Goal: Task Accomplishment & Management: Use online tool/utility

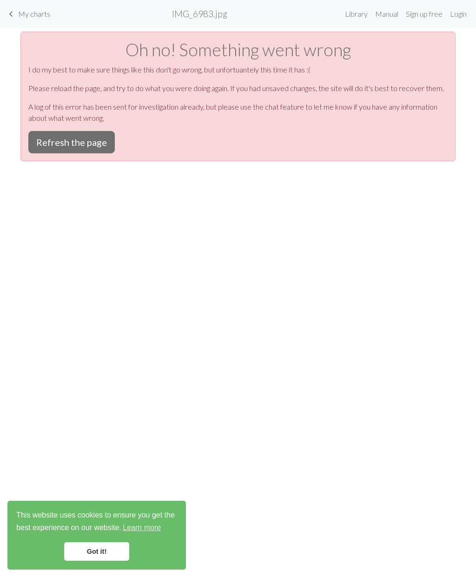
click at [23, 13] on span "My charts" at bounding box center [34, 13] width 32 height 9
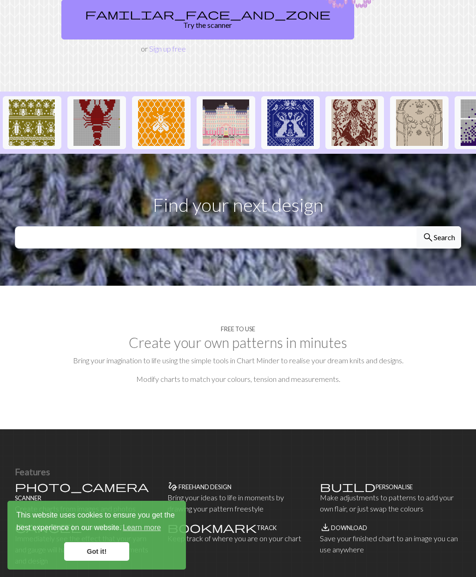
scroll to position [168, 0]
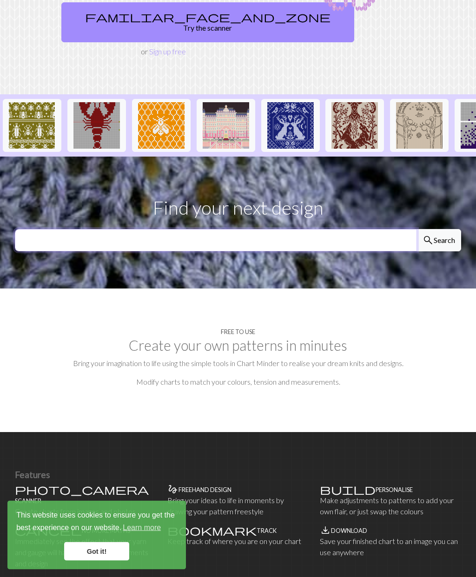
click at [330, 230] on input "text" at bounding box center [216, 241] width 402 height 22
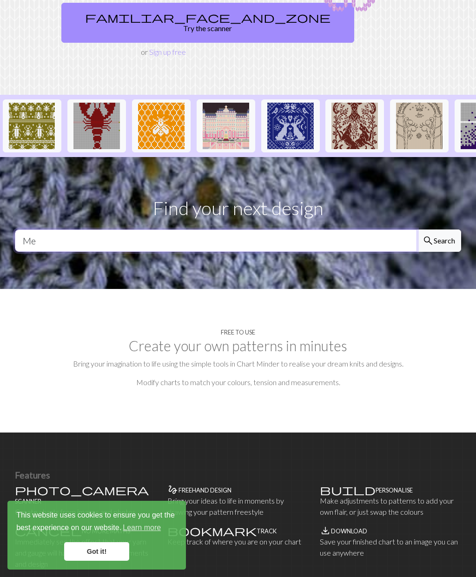
click at [438, 230] on button "search Search" at bounding box center [438, 241] width 45 height 22
type input "MeT"
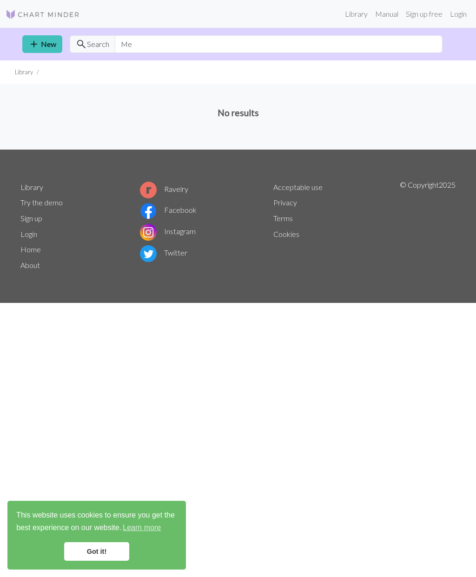
click at [141, 459] on div "Library Manual Sign up free Login add New search Search Me Library No results L…" at bounding box center [238, 288] width 476 height 577
click at [270, 52] on input "Me" at bounding box center [279, 44] width 328 height 18
type input "Meter"
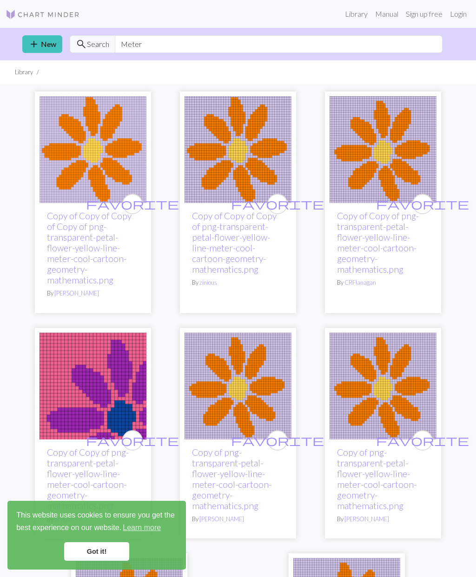
click at [23, 73] on li "Library" at bounding box center [24, 72] width 18 height 9
click at [22, 72] on li "Library" at bounding box center [24, 72] width 18 height 9
click at [15, 66] on ul "Library" at bounding box center [238, 72] width 476 height 24
click at [115, 545] on link "Got it!" at bounding box center [96, 551] width 65 height 19
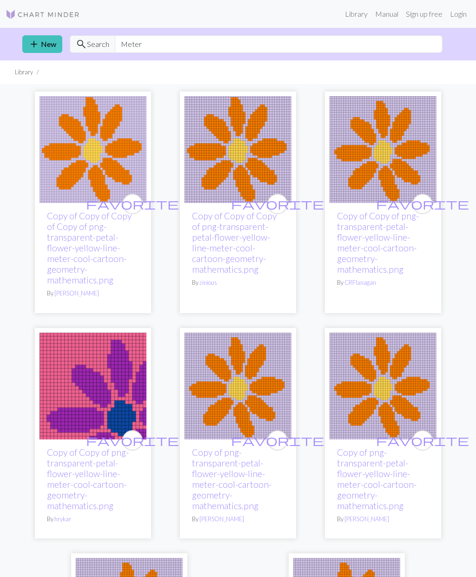
click at [34, 14] on img at bounding box center [43, 14] width 74 height 11
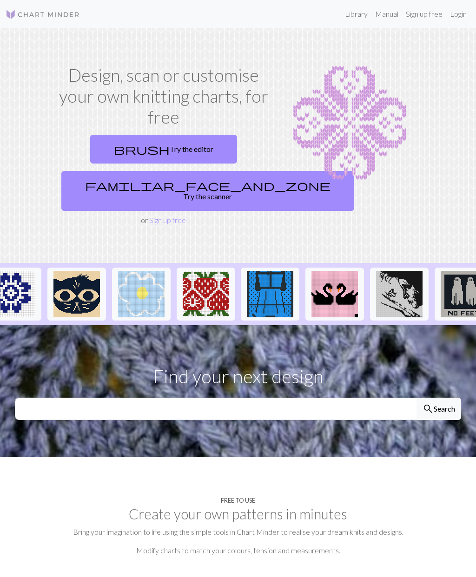
click at [192, 151] on link "brush Try the editor" at bounding box center [163, 149] width 147 height 29
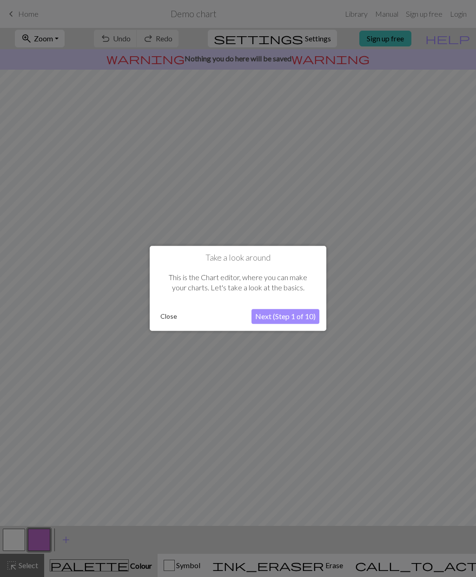
click at [308, 310] on button "Next (Step 1 of 10)" at bounding box center [285, 316] width 68 height 15
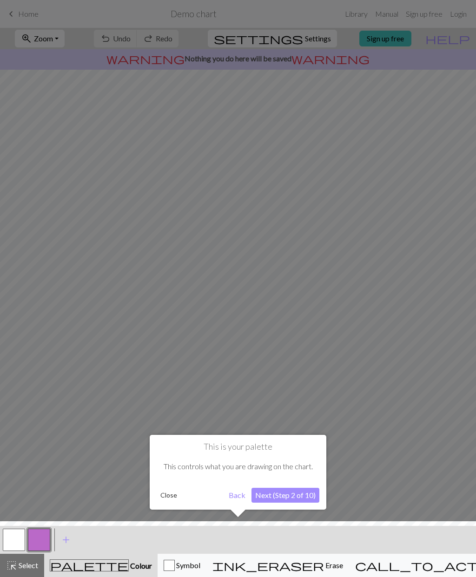
click at [301, 491] on button "Next (Step 2 of 10)" at bounding box center [285, 495] width 68 height 15
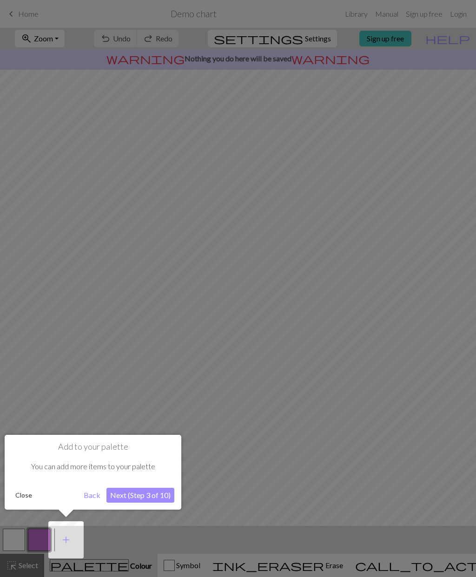
click at [164, 491] on button "Next (Step 3 of 10)" at bounding box center [140, 495] width 68 height 15
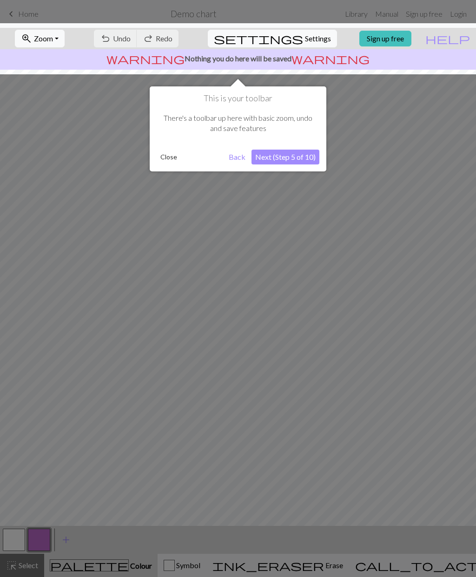
click at [315, 164] on button "Next (Step 5 of 10)" at bounding box center [285, 157] width 68 height 15
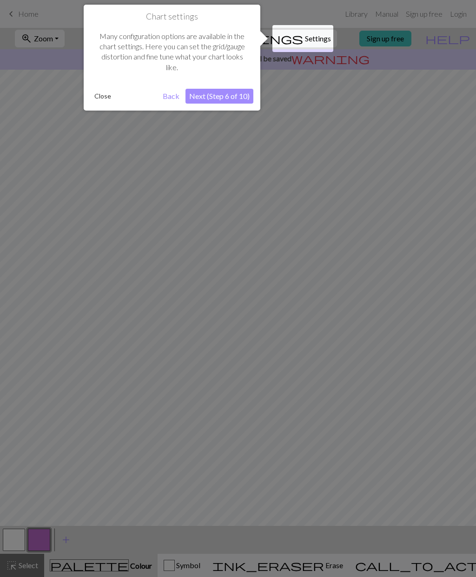
click at [239, 102] on button "Next (Step 6 of 10)" at bounding box center [219, 96] width 68 height 15
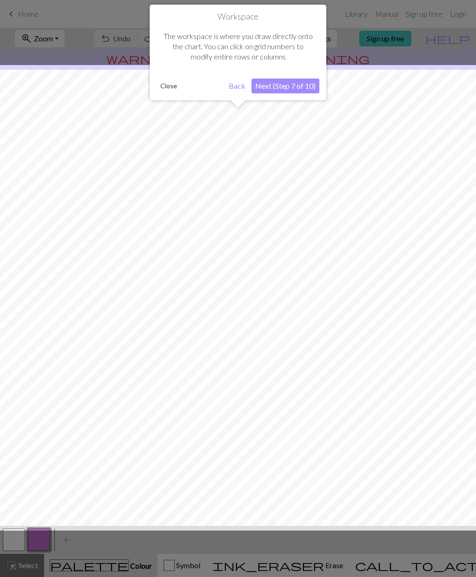
click at [300, 82] on button "Next (Step 7 of 10)" at bounding box center [285, 86] width 68 height 15
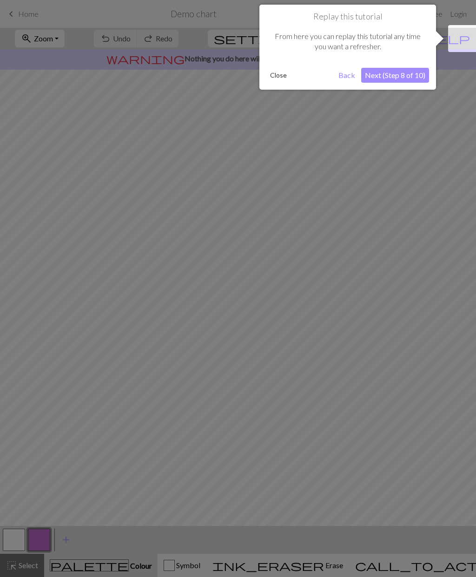
click at [411, 77] on button "Next (Step 8 of 10)" at bounding box center [395, 75] width 68 height 15
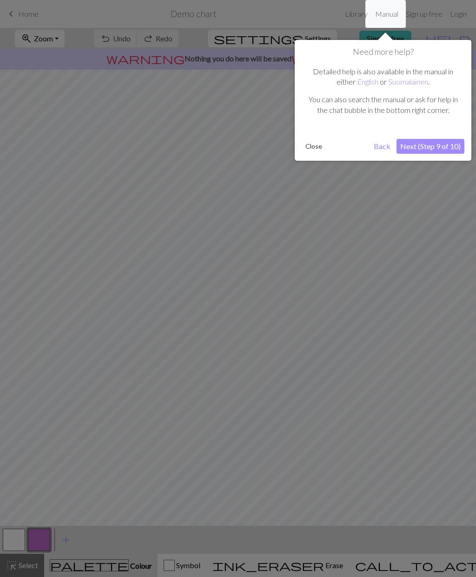
click at [451, 143] on button "Next (Step 9 of 10)" at bounding box center [430, 146] width 68 height 15
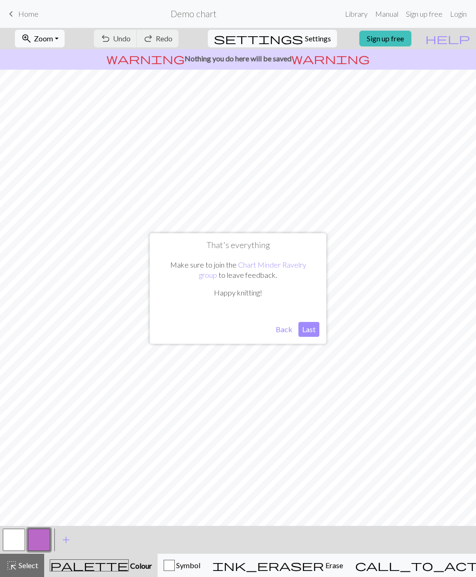
click at [315, 324] on button "Last" at bounding box center [308, 329] width 21 height 15
click at [324, 568] on span "Erase" at bounding box center [333, 565] width 19 height 9
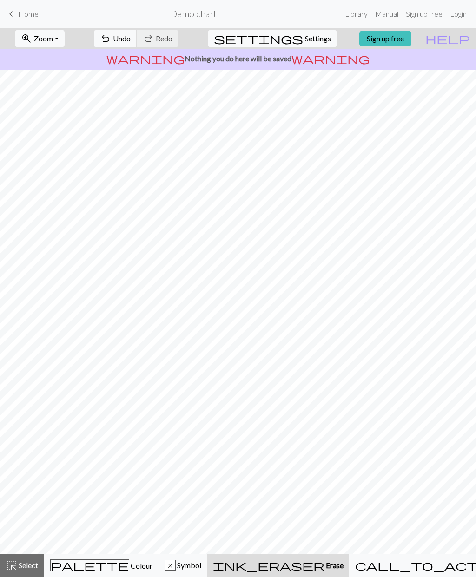
click at [324, 568] on span "Erase" at bounding box center [333, 565] width 19 height 9
click at [207, 558] on button "x Symbol" at bounding box center [182, 565] width 49 height 23
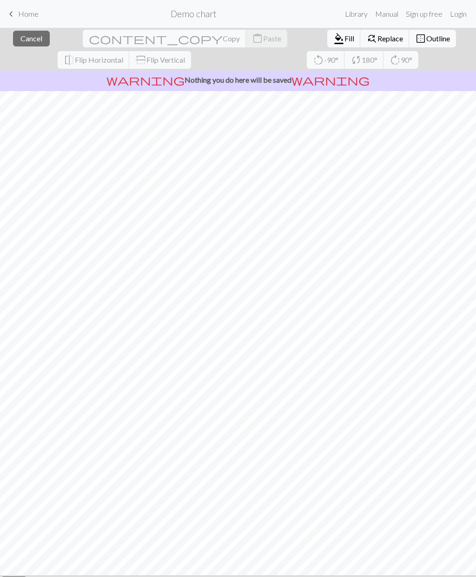
click at [20, 38] on span "Cancel" at bounding box center [31, 38] width 22 height 9
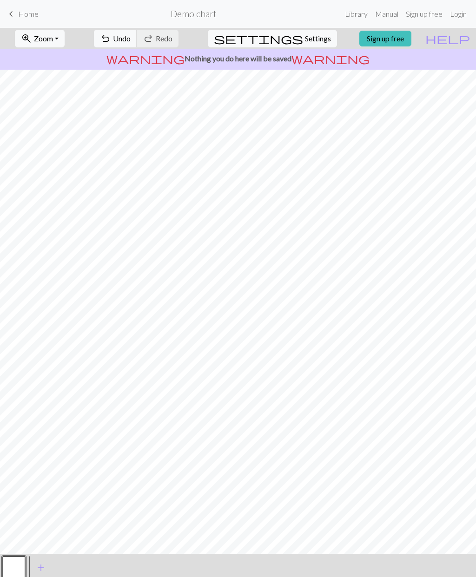
click at [322, 37] on button "settings Settings" at bounding box center [272, 39] width 129 height 18
select select "aran"
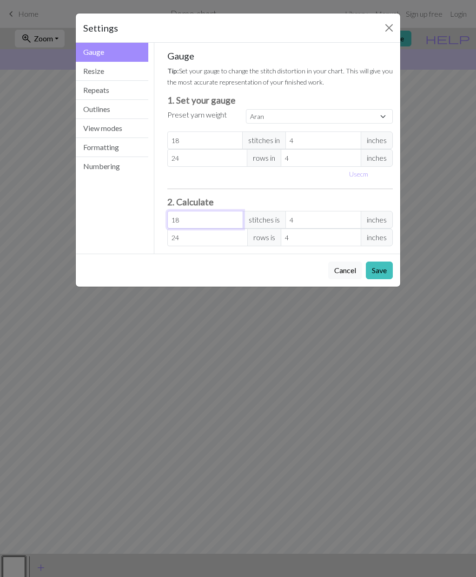
click at [224, 219] on input "18" at bounding box center [205, 220] width 76 height 18
type input "1"
type input "0.22"
type input "0"
type input "9"
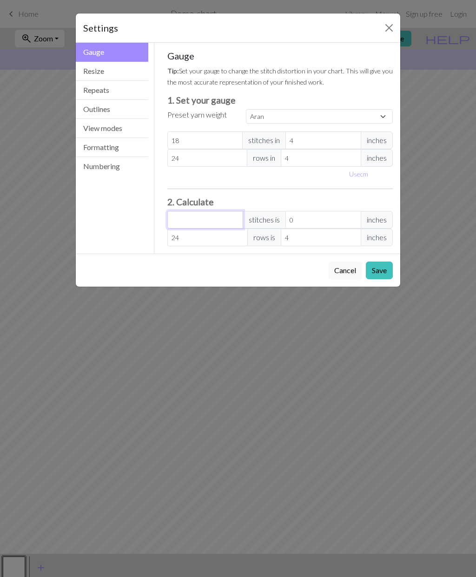
type input "2"
type input "9"
click at [220, 236] on input "24" at bounding box center [207, 238] width 80 height 18
type input "2"
type input "0.33"
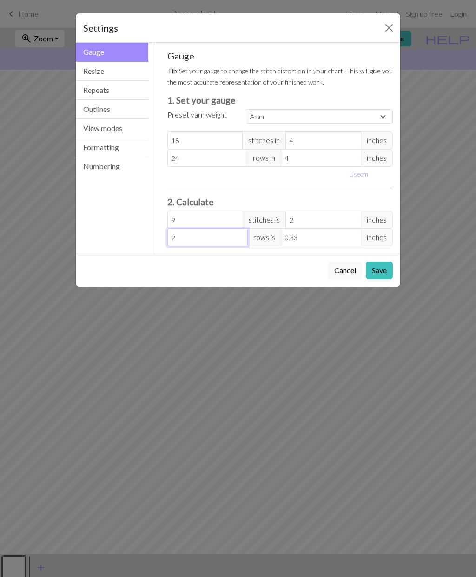
type input "26"
type input "4.33"
type input "2"
type input "0.33"
type input "0"
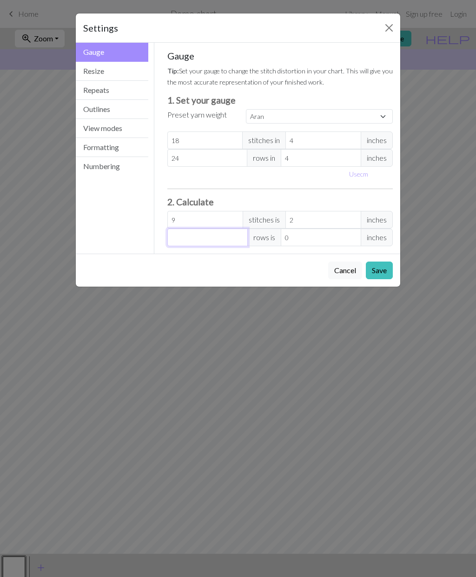
type input "6"
type input "1"
type input "6"
click at [374, 269] on button "Save" at bounding box center [379, 271] width 27 height 18
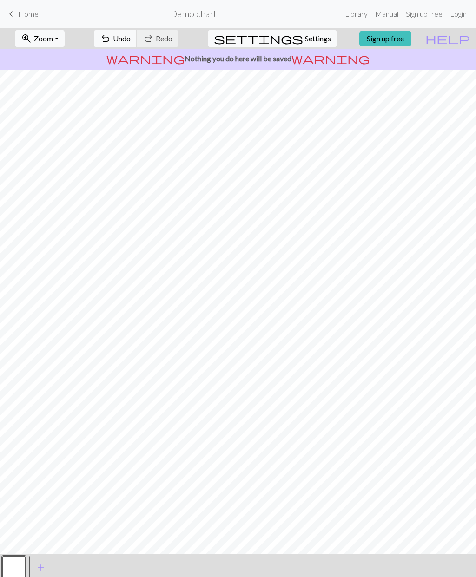
click at [24, 12] on span "Home" at bounding box center [28, 13] width 20 height 9
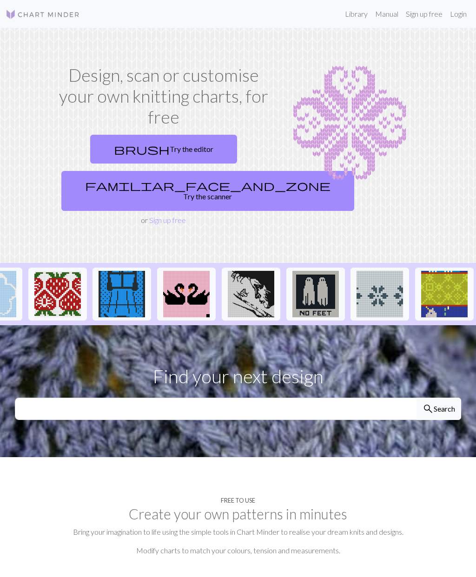
click at [281, 325] on section "Find your next design search Search" at bounding box center [238, 391] width 476 height 132
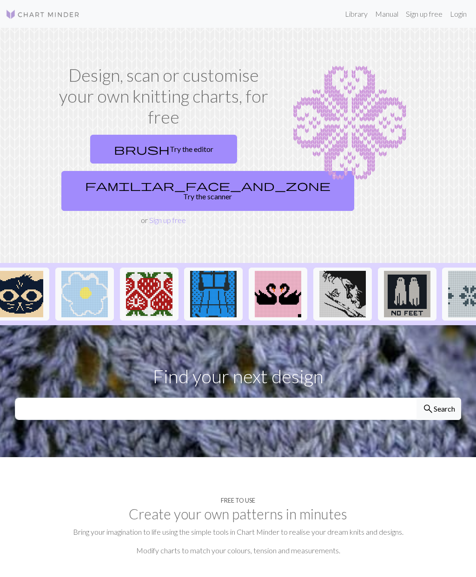
scroll to position [0, 715]
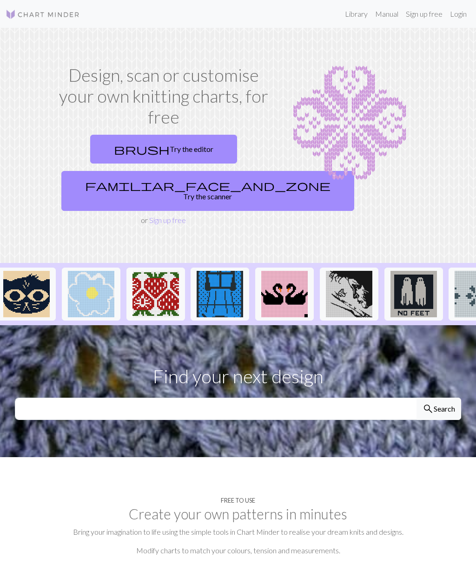
click at [235, 295] on img at bounding box center [220, 294] width 46 height 46
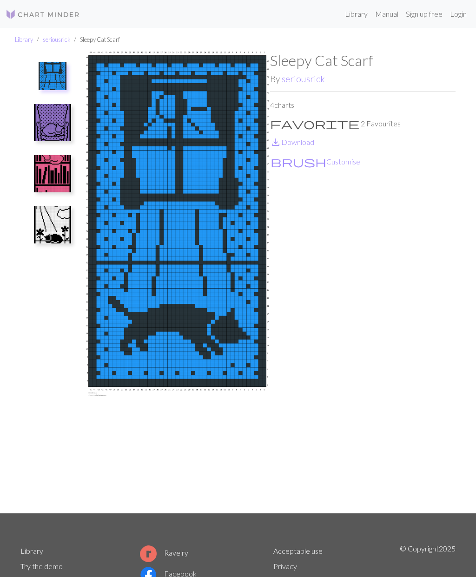
click at [43, 127] on img at bounding box center [52, 122] width 37 height 37
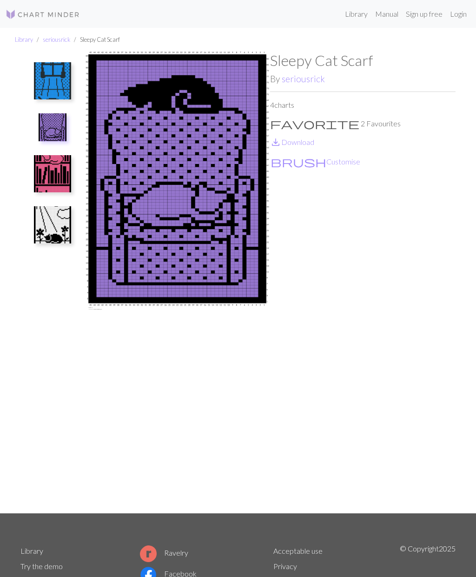
click at [46, 175] on img at bounding box center [52, 173] width 37 height 37
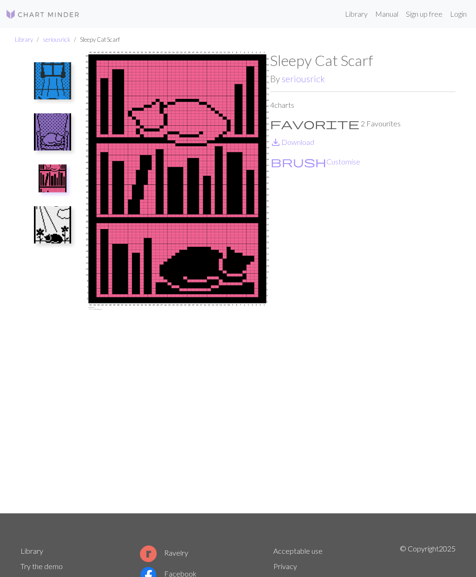
click at [55, 204] on button at bounding box center [52, 225] width 49 height 44
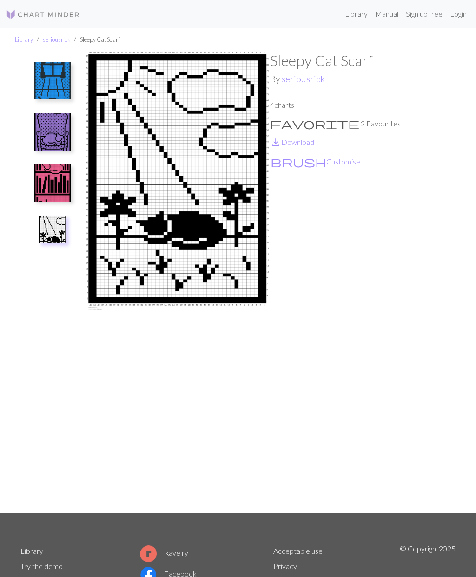
click at [42, 173] on img at bounding box center [52, 182] width 37 height 37
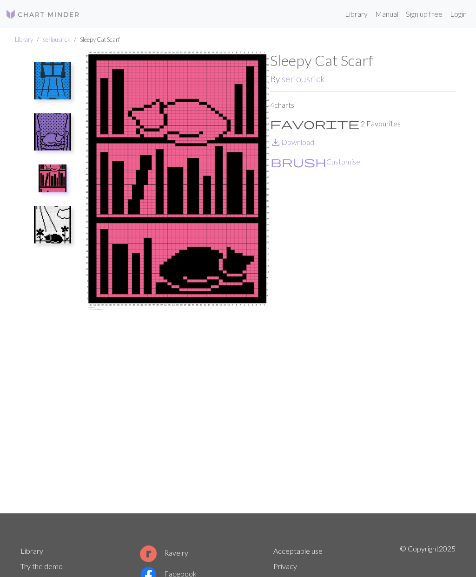
click at [57, 136] on img at bounding box center [52, 131] width 37 height 37
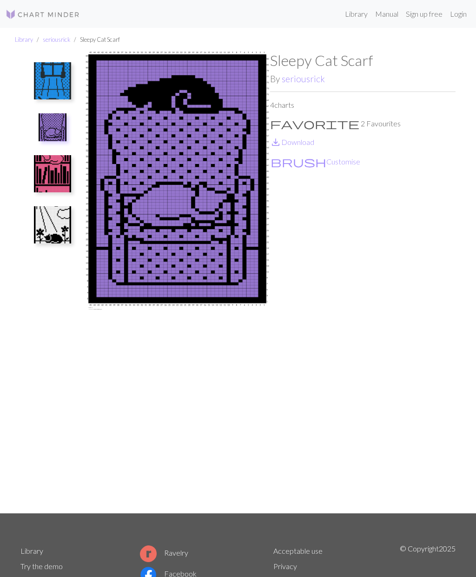
click at [48, 99] on img at bounding box center [52, 80] width 37 height 37
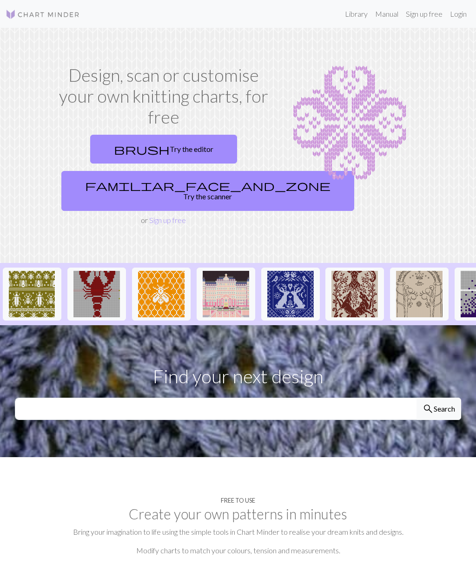
click at [102, 271] on img at bounding box center [96, 294] width 46 height 46
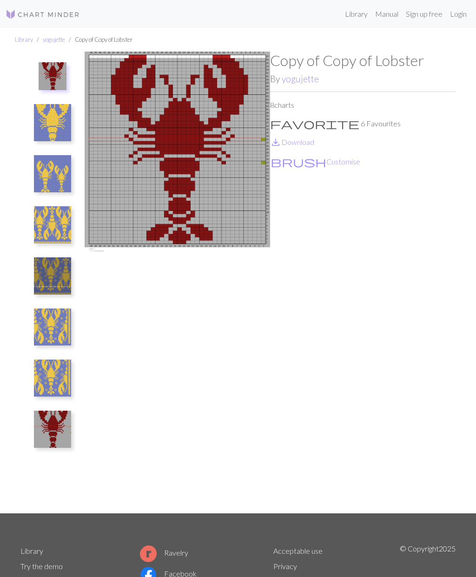
click at [49, 169] on img at bounding box center [52, 173] width 37 height 37
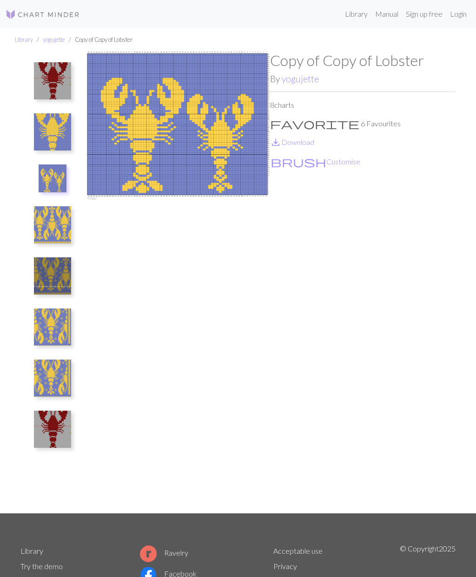
click at [54, 226] on img at bounding box center [52, 224] width 37 height 37
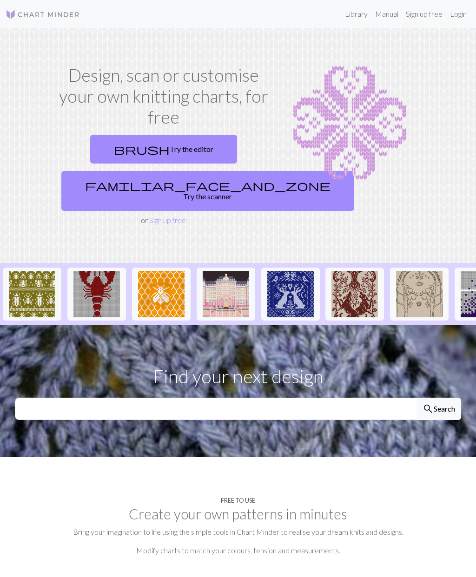
click at [194, 144] on link "brush Try the editor" at bounding box center [163, 149] width 147 height 29
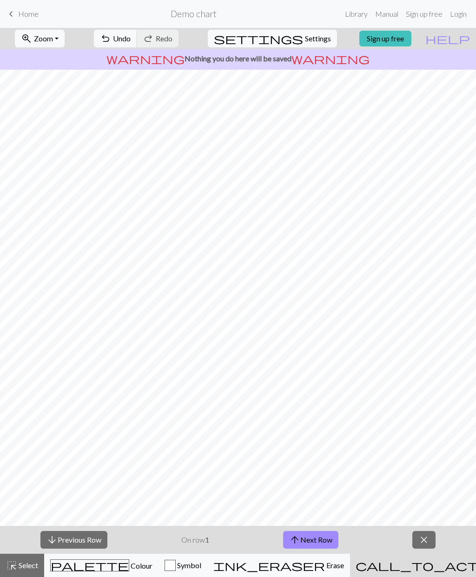
click at [328, 534] on button "arrow_upward Next Row" at bounding box center [310, 540] width 55 height 18
click at [322, 535] on button "arrow_upward Next Row" at bounding box center [310, 540] width 55 height 18
click at [318, 542] on button "arrow_upward Next Row" at bounding box center [310, 540] width 55 height 18
click at [318, 541] on button "arrow_upward Next Row" at bounding box center [310, 540] width 55 height 18
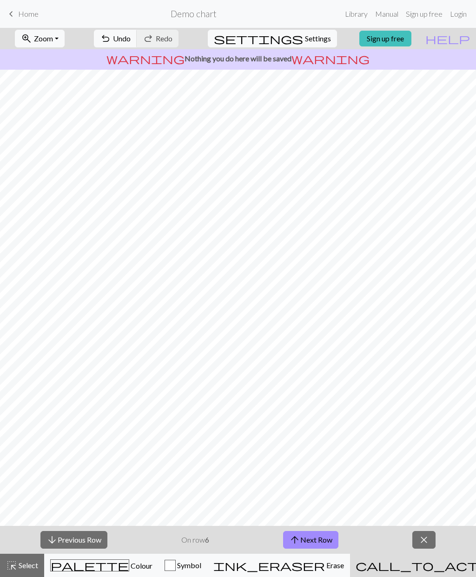
click at [317, 543] on button "arrow_upward Next Row" at bounding box center [310, 540] width 55 height 18
click at [211, 545] on div "arrow_downward Previous Row On row 7 arrow_upward Next Row close" at bounding box center [238, 540] width 476 height 28
click at [102, 545] on button "arrow_downward Previous Row" at bounding box center [73, 540] width 67 height 18
click at [105, 572] on button "palette Colour Colour" at bounding box center [101, 565] width 114 height 23
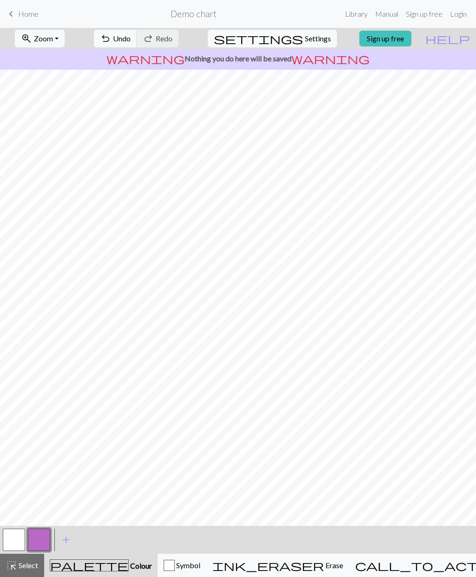
click at [305, 33] on span "Settings" at bounding box center [318, 38] width 26 height 11
select select "aran"
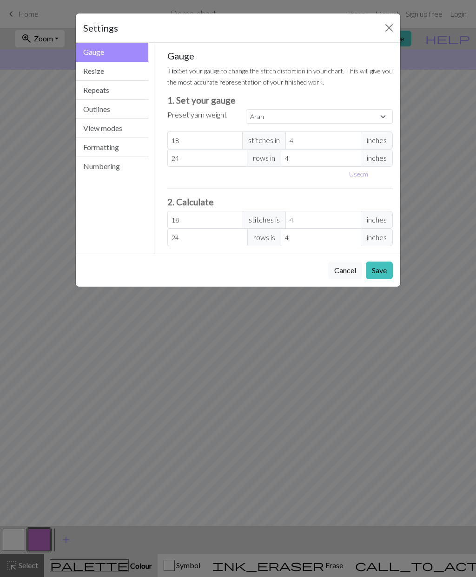
click at [131, 61] on button "Gauge" at bounding box center [112, 52] width 72 height 19
click at [136, 72] on button "Resize" at bounding box center [112, 71] width 72 height 19
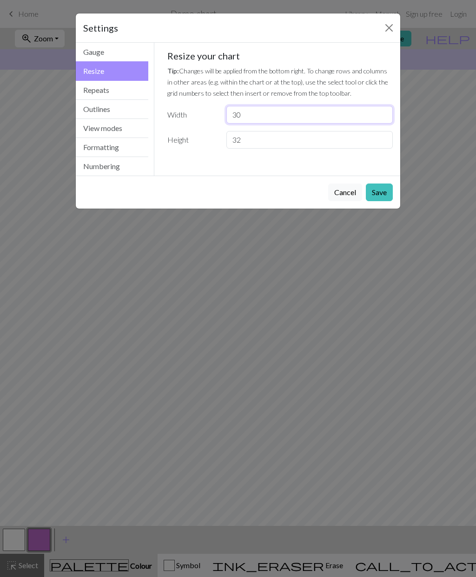
click at [269, 113] on input "30" at bounding box center [309, 115] width 166 height 18
type input "3"
type input "6"
click at [289, 135] on input "32" at bounding box center [309, 140] width 166 height 18
type input "3"
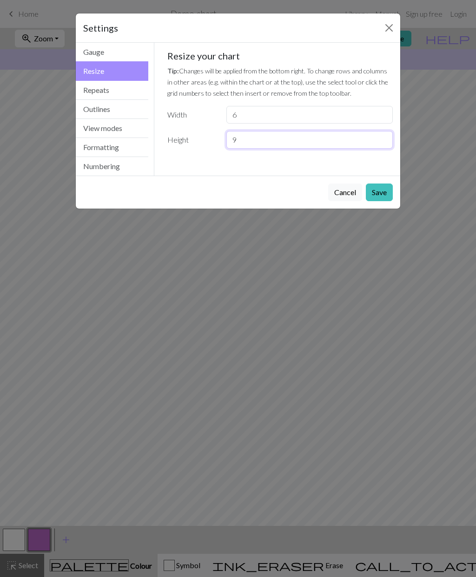
type input "9"
click at [381, 190] on button "Save" at bounding box center [379, 193] width 27 height 18
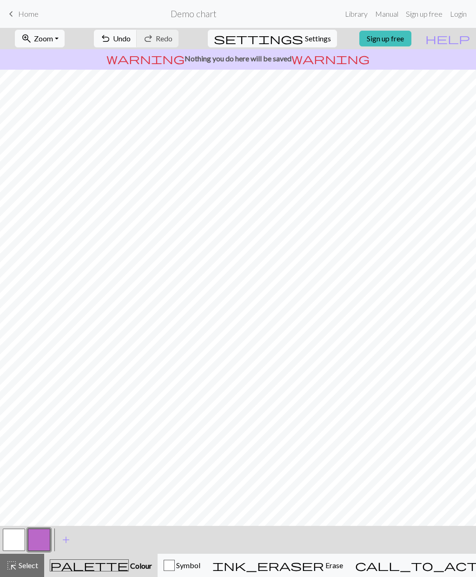
click at [131, 42] on span "Undo" at bounding box center [122, 38] width 18 height 9
click at [310, 41] on span "Settings" at bounding box center [318, 38] width 26 height 11
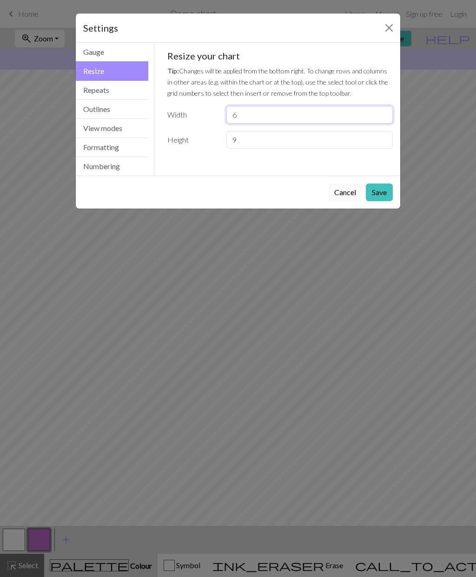
click at [268, 110] on input "6" at bounding box center [309, 115] width 166 height 18
click at [296, 121] on input "9" at bounding box center [309, 115] width 166 height 18
type input "9"
click at [289, 147] on input "9" at bounding box center [309, 140] width 166 height 18
type input "6"
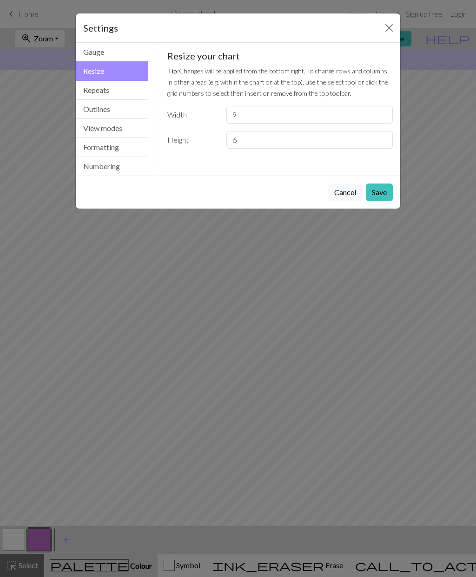
click at [386, 187] on button "Save" at bounding box center [379, 193] width 27 height 18
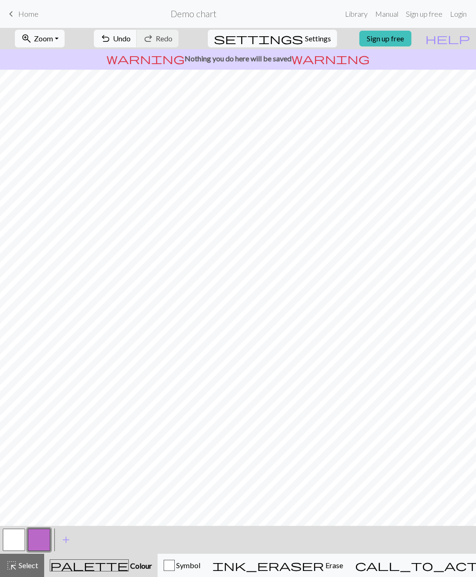
click at [42, 539] on button "button" at bounding box center [39, 540] width 22 height 22
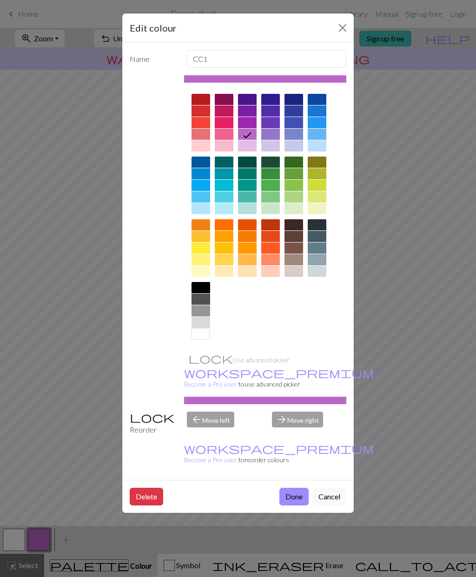
click at [220, 122] on div at bounding box center [224, 122] width 19 height 11
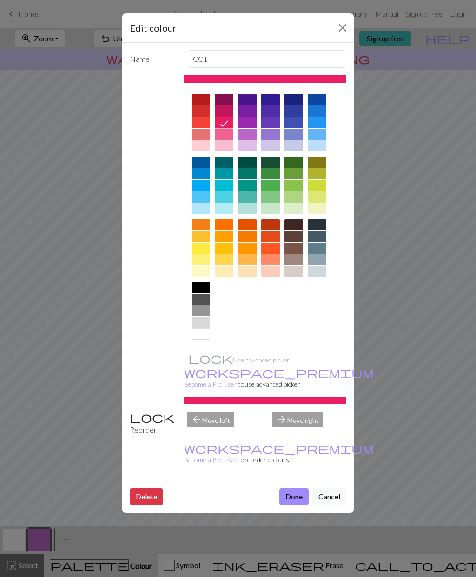
click at [206, 121] on div at bounding box center [200, 122] width 19 height 11
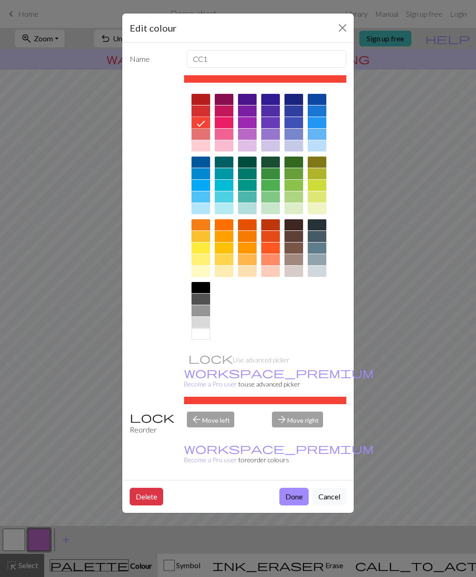
click at [199, 113] on div at bounding box center [200, 110] width 19 height 11
click at [289, 488] on button "Done" at bounding box center [293, 497] width 29 height 18
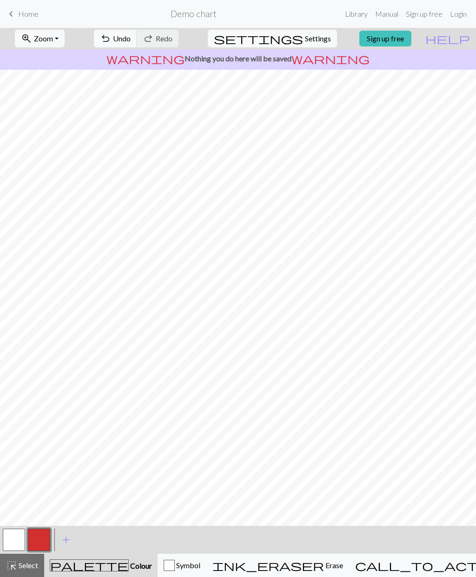
click at [137, 46] on button "undo Undo Undo" at bounding box center [115, 39] width 43 height 18
click at [308, 39] on span "Settings" at bounding box center [318, 38] width 26 height 11
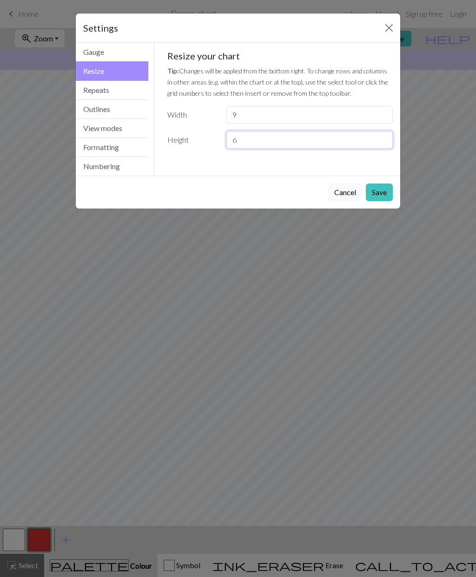
click at [267, 145] on input "6" at bounding box center [309, 140] width 166 height 18
click at [287, 143] on input "6" at bounding box center [309, 140] width 166 height 18
click at [300, 140] on input "6" at bounding box center [309, 140] width 166 height 18
click at [341, 118] on input "9" at bounding box center [309, 115] width 166 height 18
click at [335, 138] on input "6" at bounding box center [309, 140] width 166 height 18
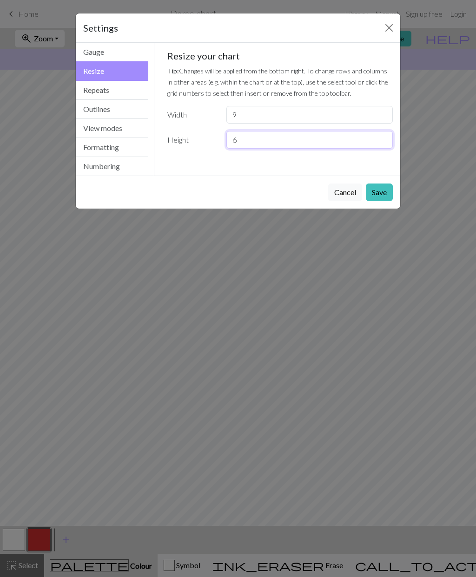
click at [293, 147] on input "6" at bounding box center [309, 140] width 166 height 18
click at [336, 190] on button "Cancel" at bounding box center [345, 193] width 34 height 18
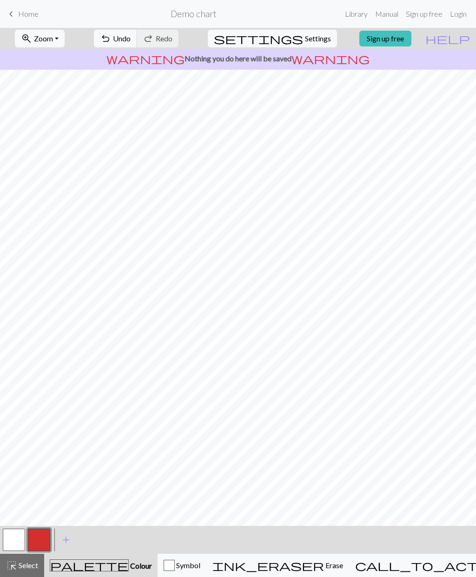
click at [326, 35] on button "settings Settings" at bounding box center [272, 39] width 129 height 18
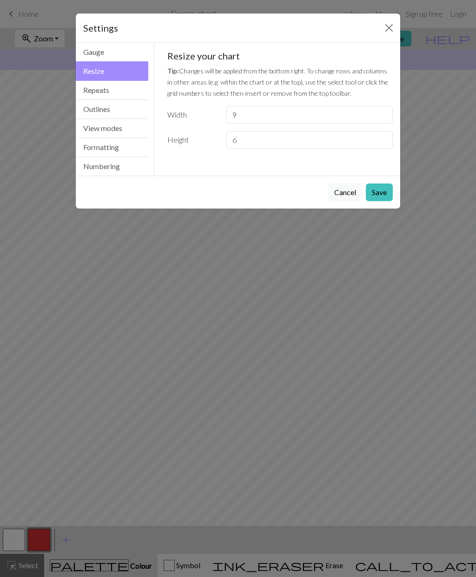
click at [307, 36] on div "Settings" at bounding box center [238, 27] width 324 height 29
click at [120, 95] on button "Repeats" at bounding box center [112, 90] width 72 height 19
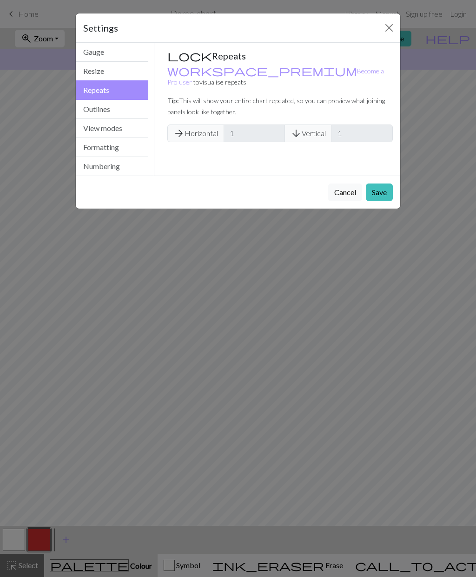
click at [122, 113] on button "Outlines" at bounding box center [112, 109] width 72 height 19
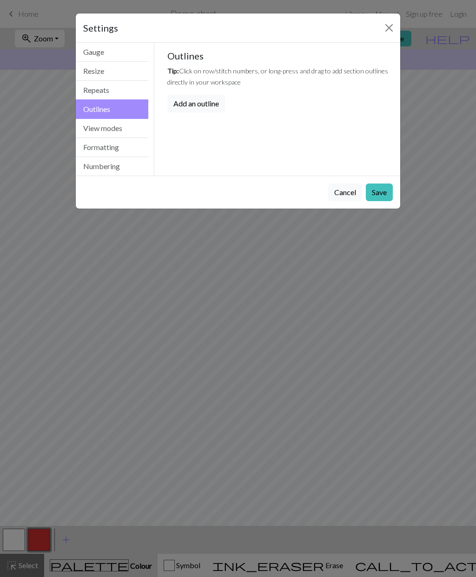
click at [121, 65] on button "Resize" at bounding box center [112, 71] width 72 height 19
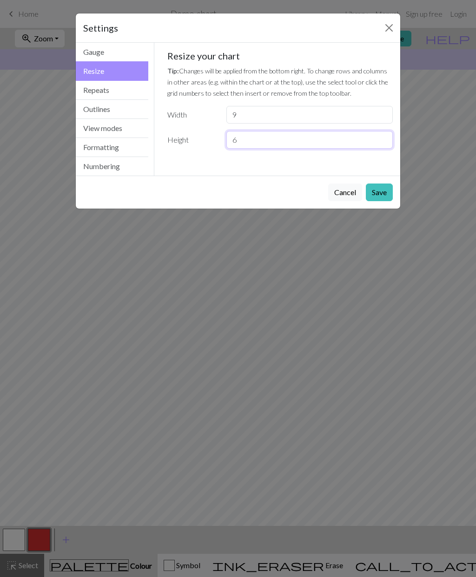
click at [249, 148] on input "6" at bounding box center [309, 140] width 166 height 18
click at [267, 141] on input "6" at bounding box center [309, 140] width 166 height 18
click at [267, 140] on input "6" at bounding box center [309, 140] width 166 height 18
type input "24"
click at [381, 187] on button "Save" at bounding box center [379, 193] width 27 height 18
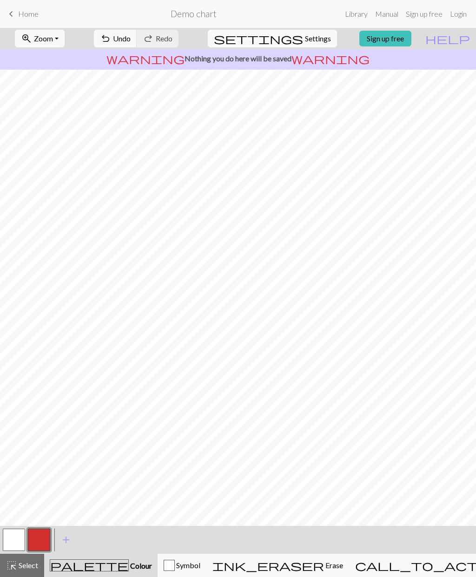
click at [131, 34] on span "Undo" at bounding box center [122, 38] width 18 height 9
click at [137, 33] on button "undo Undo Undo" at bounding box center [115, 39] width 43 height 18
click at [131, 40] on span "Undo" at bounding box center [122, 38] width 18 height 9
click at [131, 39] on span "Undo" at bounding box center [122, 38] width 18 height 9
click at [137, 43] on button "undo Undo Undo" at bounding box center [115, 39] width 43 height 18
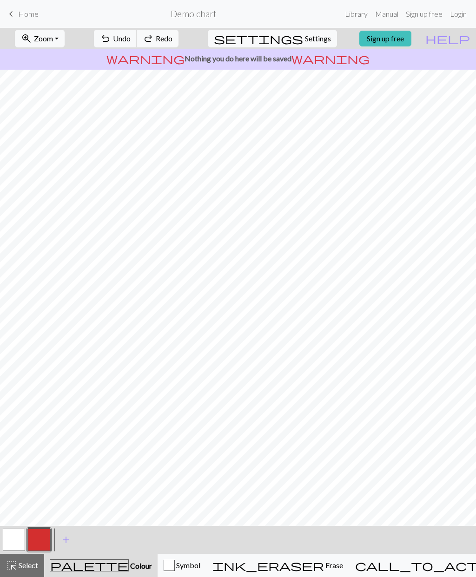
click at [137, 43] on button "undo Undo Undo" at bounding box center [115, 39] width 43 height 18
click at [131, 42] on span "Undo" at bounding box center [122, 38] width 18 height 9
click at [111, 42] on span "undo" at bounding box center [105, 38] width 11 height 13
click at [111, 41] on span "undo" at bounding box center [105, 38] width 11 height 13
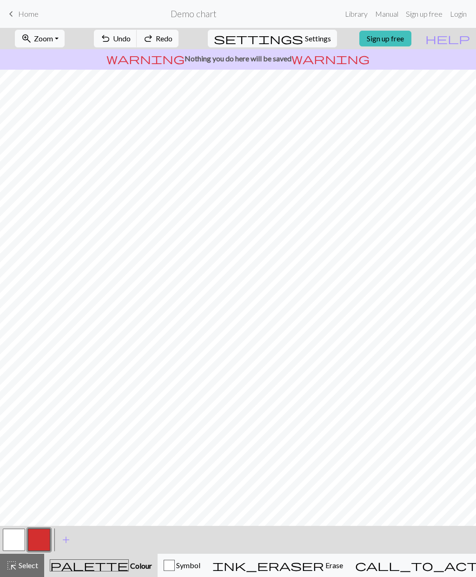
click at [111, 42] on span "undo" at bounding box center [105, 38] width 11 height 13
click at [111, 44] on span "undo" at bounding box center [105, 38] width 11 height 13
click at [111, 43] on span "undo" at bounding box center [105, 38] width 11 height 13
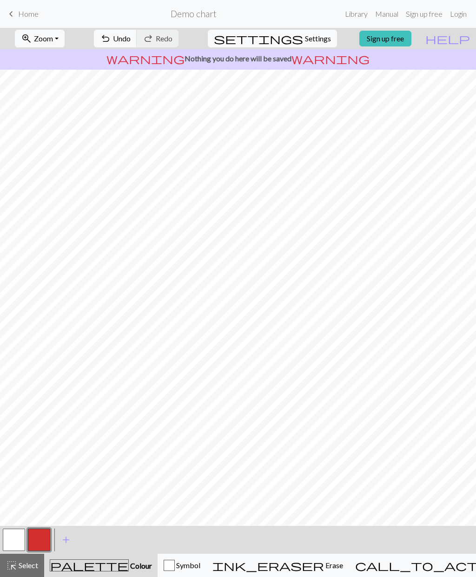
click at [137, 46] on button "undo Undo Undo" at bounding box center [115, 39] width 43 height 18
click at [137, 45] on button "undo Undo Undo" at bounding box center [115, 39] width 43 height 18
click at [156, 53] on p "warning Nothing you do here will be saved warning" at bounding box center [238, 58] width 468 height 11
click at [155, 53] on p "warning Nothing you do here will be saved warning" at bounding box center [238, 58] width 468 height 11
click at [137, 44] on button "undo Undo Undo" at bounding box center [115, 39] width 43 height 18
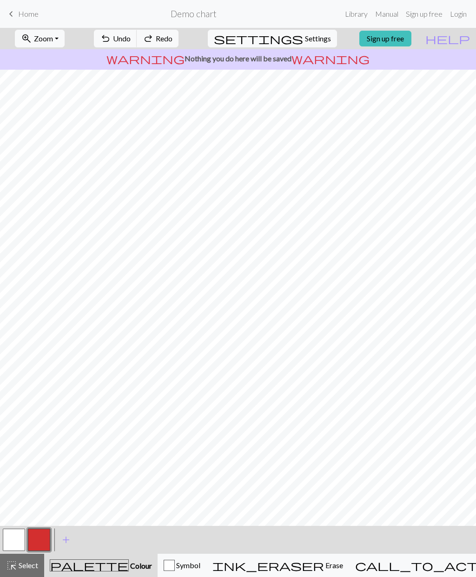
click at [137, 43] on button "undo Undo Undo" at bounding box center [115, 39] width 43 height 18
click at [111, 44] on span "undo" at bounding box center [105, 38] width 11 height 13
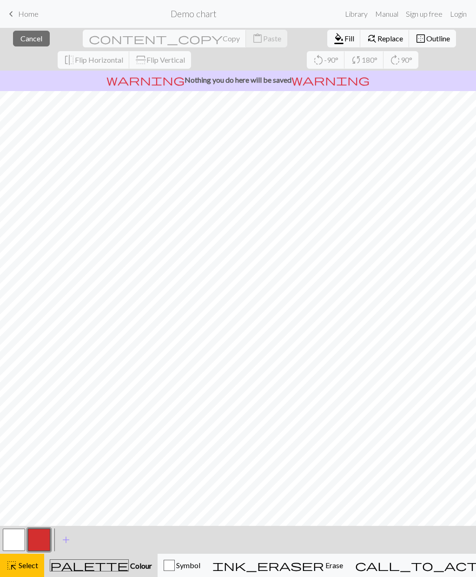
click at [30, 44] on button "close Cancel" at bounding box center [31, 39] width 37 height 16
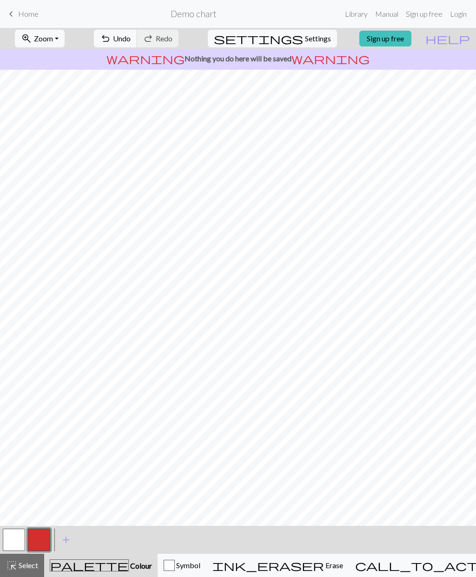
click at [318, 33] on button "settings Settings" at bounding box center [272, 39] width 129 height 18
select select "aran"
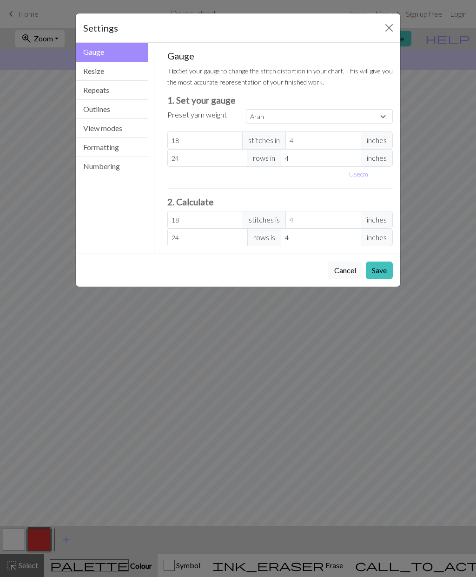
click at [134, 69] on button "Resize" at bounding box center [112, 71] width 72 height 19
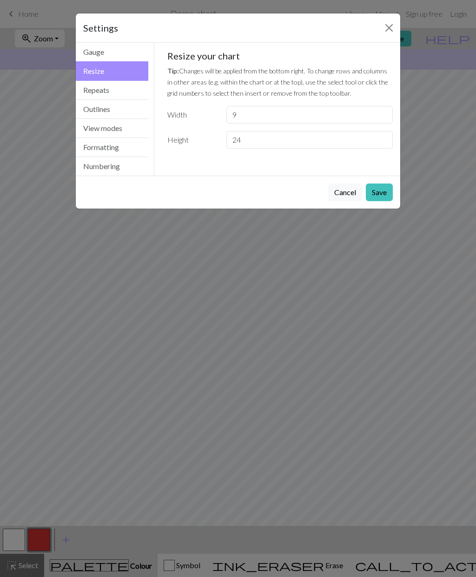
click at [393, 34] on button "Close" at bounding box center [388, 27] width 15 height 15
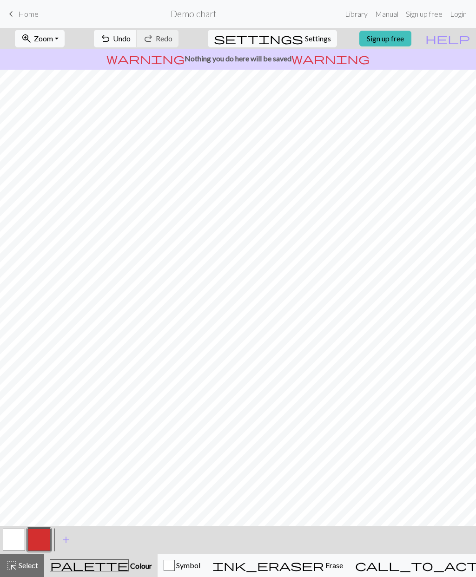
click at [131, 40] on span "Undo" at bounding box center [122, 38] width 18 height 9
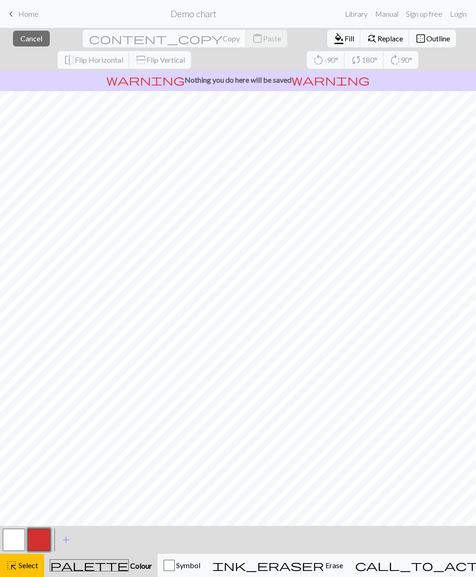
click at [325, 560] on div "ink_eraser Erase Erase" at bounding box center [277, 565] width 131 height 11
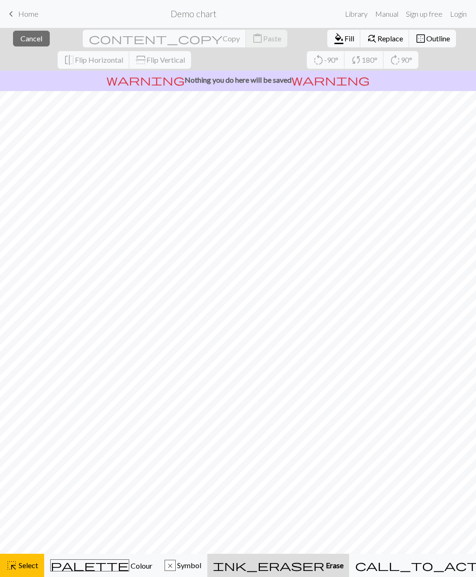
click at [121, 554] on button "palette Colour Colour" at bounding box center [101, 565] width 114 height 23
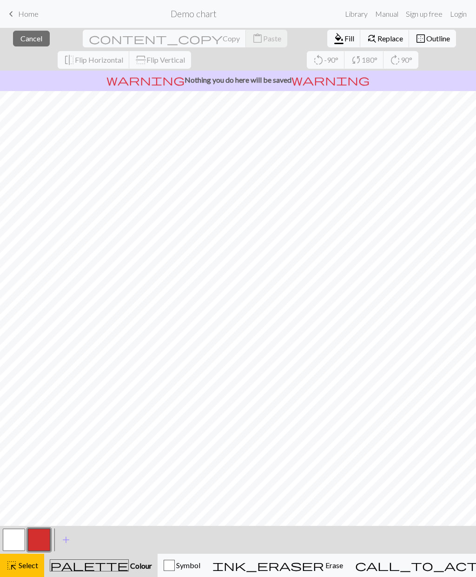
click at [30, 534] on button "button" at bounding box center [39, 540] width 22 height 22
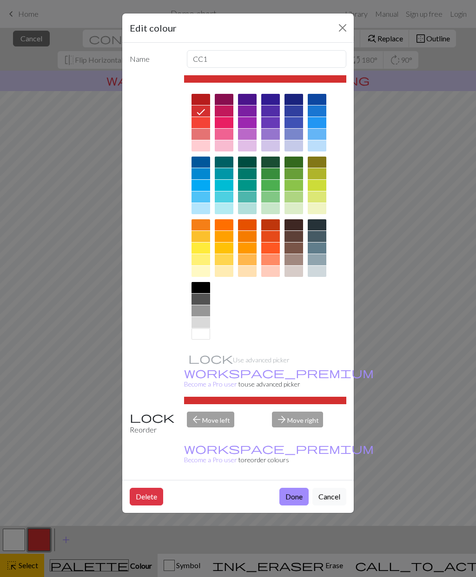
click at [405, 180] on div "Edit colour Name CC1 Use advanced picker workspace_premium Become a Pro user to…" at bounding box center [238, 288] width 476 height 577
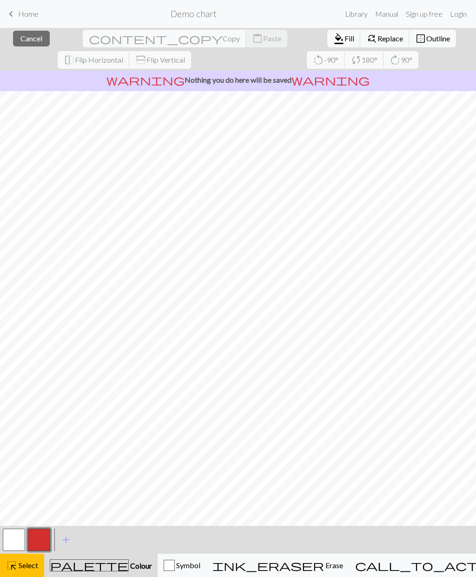
click at [324, 568] on span "Erase" at bounding box center [333, 565] width 19 height 9
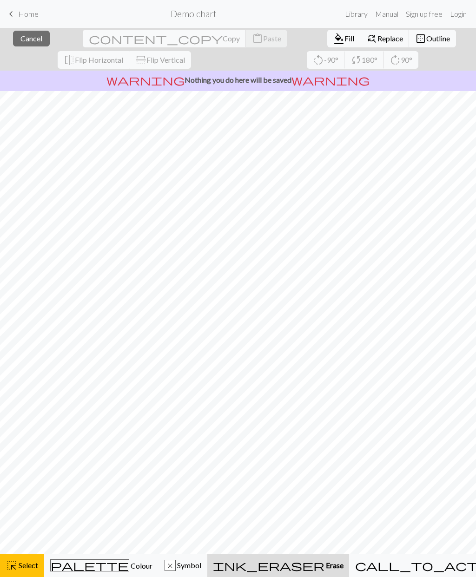
click at [307, 568] on span "ink_eraser" at bounding box center [269, 565] width 112 height 13
click at [314, 556] on button "ink_eraser Erase Erase" at bounding box center [278, 565] width 142 height 23
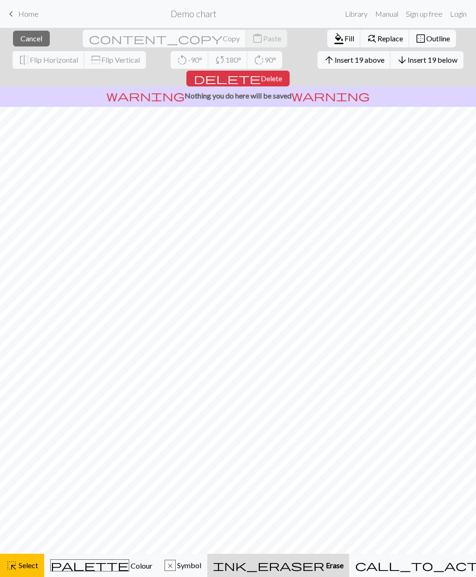
click at [207, 559] on button "x Symbol" at bounding box center [182, 565] width 49 height 23
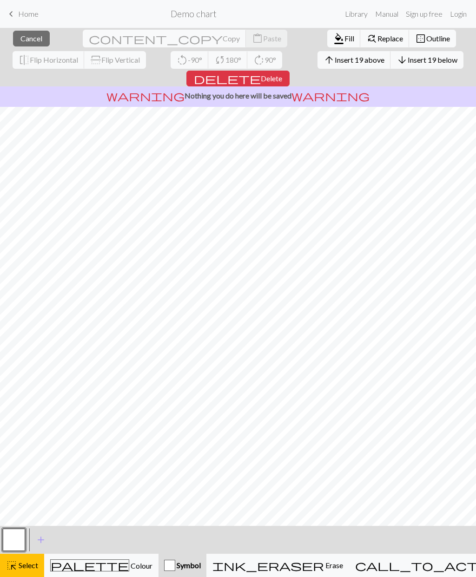
click at [206, 559] on button "Symbol" at bounding box center [182, 565] width 48 height 23
click at [324, 566] on span "Erase" at bounding box center [333, 565] width 19 height 9
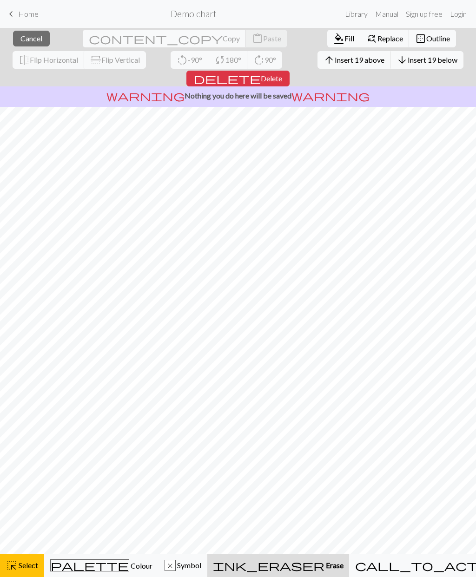
click at [38, 38] on button "close Cancel" at bounding box center [31, 39] width 37 height 16
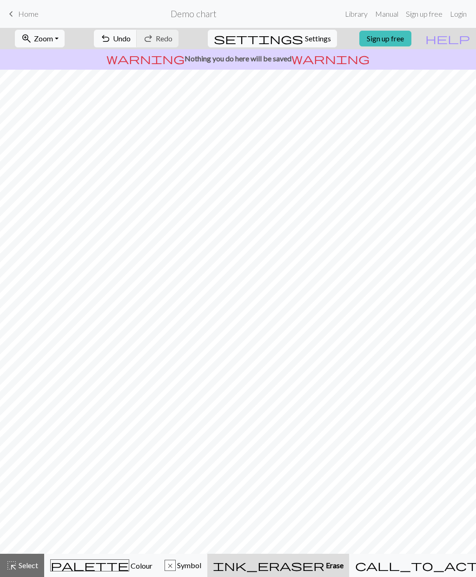
click at [129, 564] on span "Colour" at bounding box center [140, 565] width 23 height 9
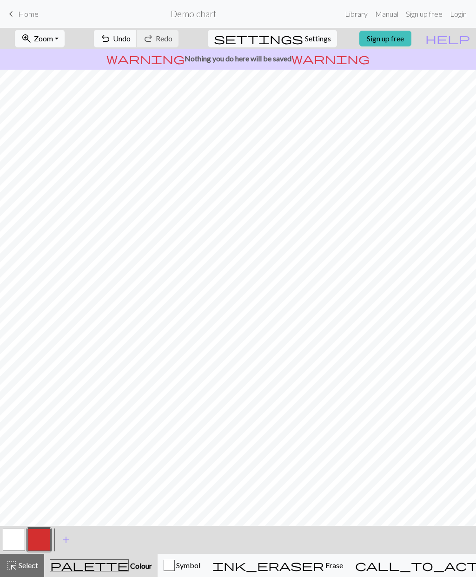
click at [19, 538] on button "button" at bounding box center [14, 540] width 22 height 22
click at [50, 537] on button "button" at bounding box center [39, 540] width 22 height 22
click at [294, 37] on button "settings Settings" at bounding box center [272, 39] width 129 height 18
select select "aran"
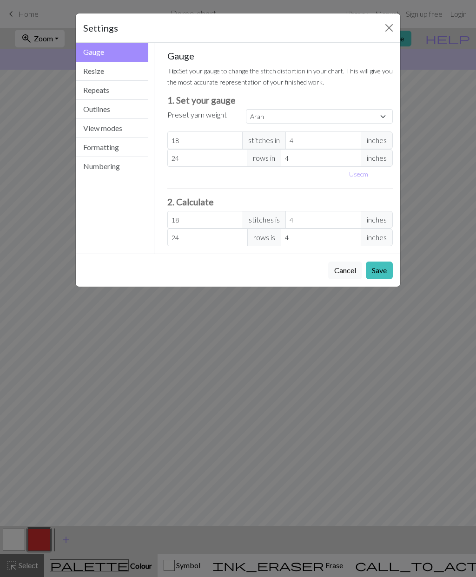
click at [184, 154] on input "24" at bounding box center [207, 158] width 80 height 18
click at [185, 163] on input "24" at bounding box center [207, 158] width 80 height 18
click at [103, 98] on button "Repeats" at bounding box center [112, 90] width 72 height 19
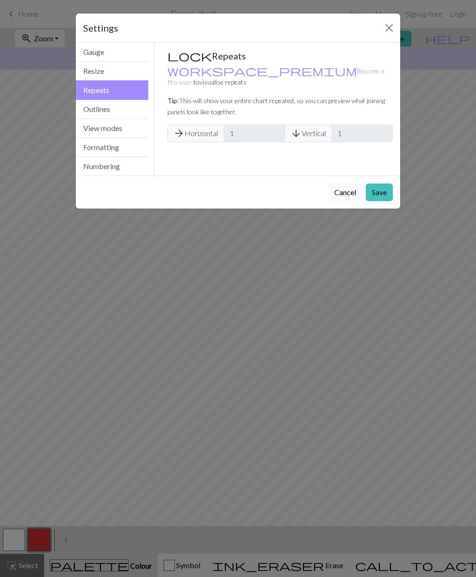
click at [102, 71] on button "Resize" at bounding box center [112, 71] width 72 height 19
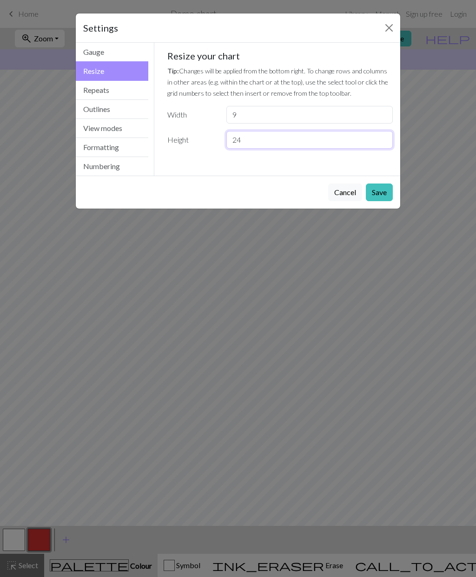
click at [244, 144] on input "24" at bounding box center [309, 140] width 166 height 18
click at [250, 144] on input "24" at bounding box center [309, 140] width 166 height 18
click at [375, 407] on div "Settings Resize Gauge Resize Repeats Outlines View modes Formatting Numbering G…" at bounding box center [238, 288] width 476 height 577
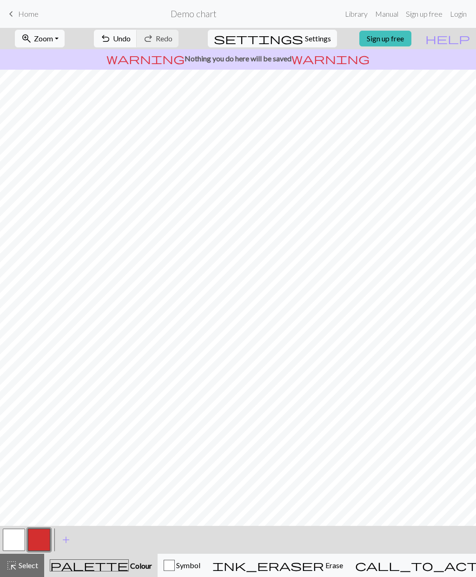
click at [293, 38] on span "settings" at bounding box center [258, 38] width 89 height 13
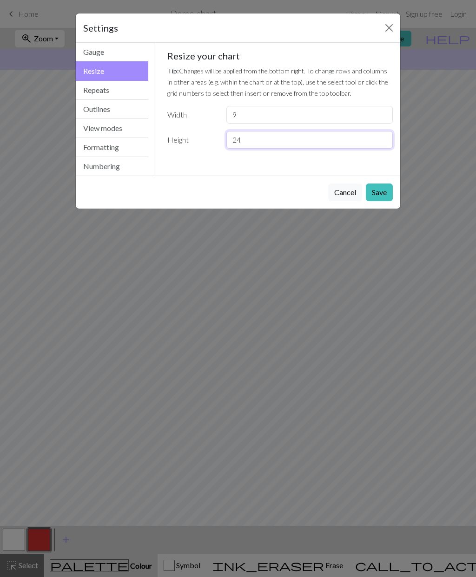
click at [254, 141] on input "24" at bounding box center [309, 140] width 166 height 18
type input "36"
click at [389, 179] on div "Cancel Save" at bounding box center [238, 192] width 324 height 33
click at [383, 194] on button "Save" at bounding box center [379, 193] width 27 height 18
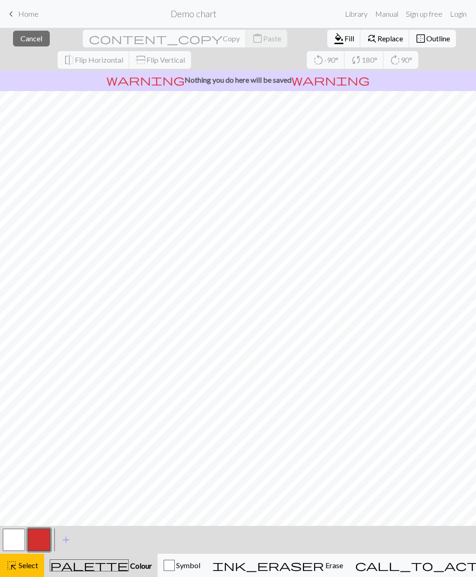
click at [36, 538] on button "button" at bounding box center [39, 540] width 22 height 22
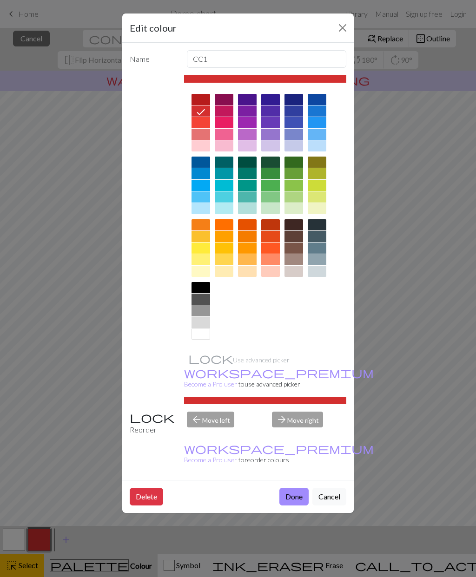
click at [299, 488] on button "Done" at bounding box center [293, 497] width 29 height 18
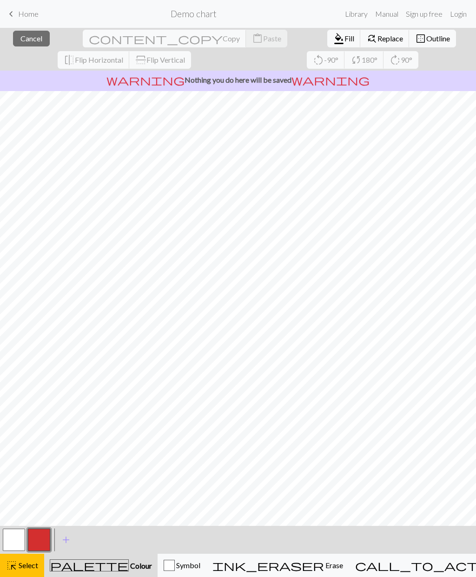
click at [129, 564] on span "Colour" at bounding box center [140, 565] width 23 height 9
click at [129, 563] on span "Colour" at bounding box center [140, 565] width 23 height 9
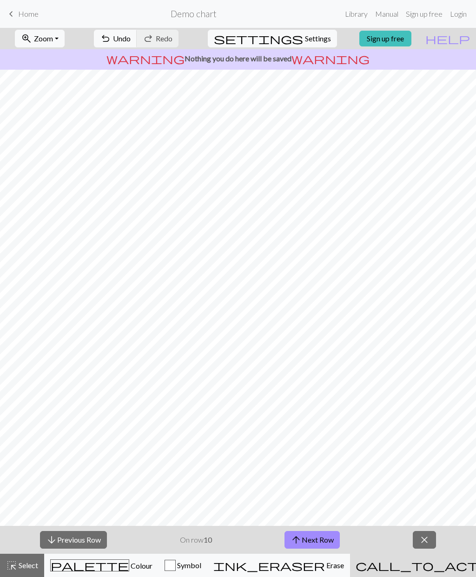
click at [421, 545] on span "close" at bounding box center [424, 539] width 11 height 13
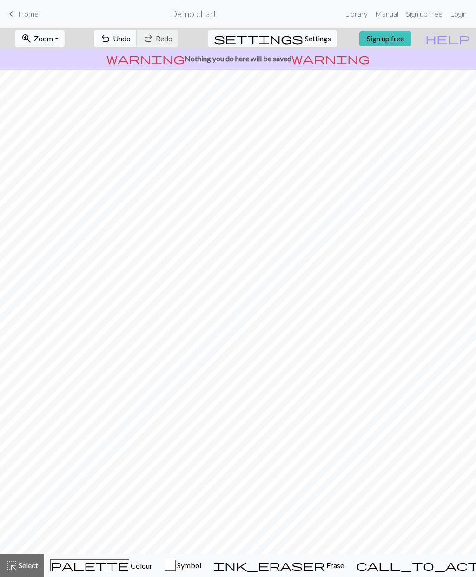
click at [129, 567] on span "Colour" at bounding box center [140, 565] width 23 height 9
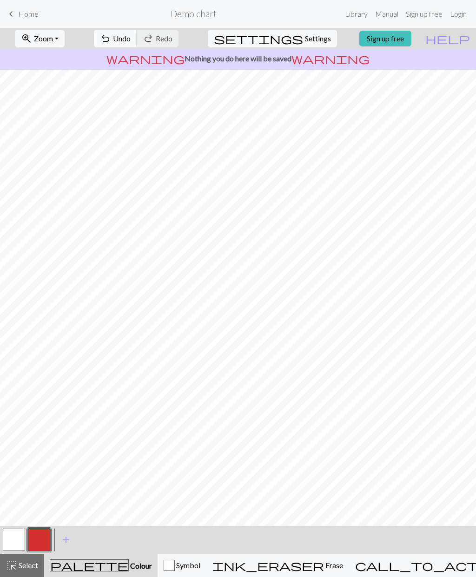
click at [42, 538] on button "button" at bounding box center [39, 540] width 22 height 22
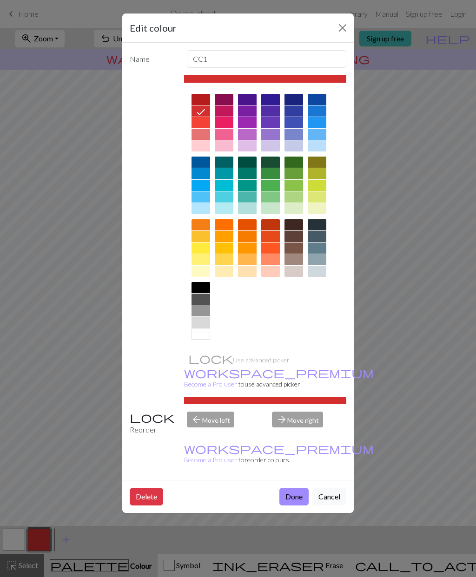
click at [303, 488] on button "Done" at bounding box center [293, 497] width 29 height 18
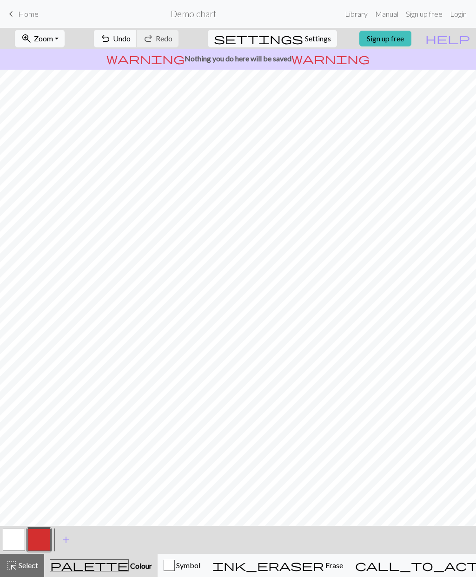
click at [20, 537] on button "button" at bounding box center [14, 540] width 22 height 22
click at [49, 542] on button "button" at bounding box center [39, 540] width 22 height 22
click at [15, 540] on button "button" at bounding box center [14, 540] width 22 height 22
click at [50, 535] on button "button" at bounding box center [39, 540] width 22 height 22
click at [28, 538] on button "button" at bounding box center [39, 540] width 22 height 22
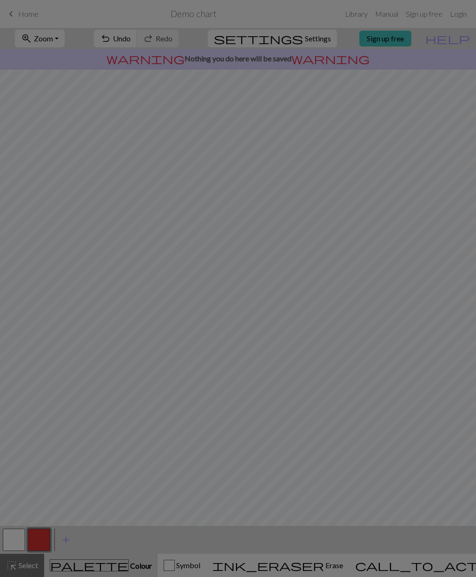
click at [27, 538] on div "Edit colour Name CC1 Use advanced picker workspace_premium Become a Pro user to…" at bounding box center [238, 288] width 476 height 577
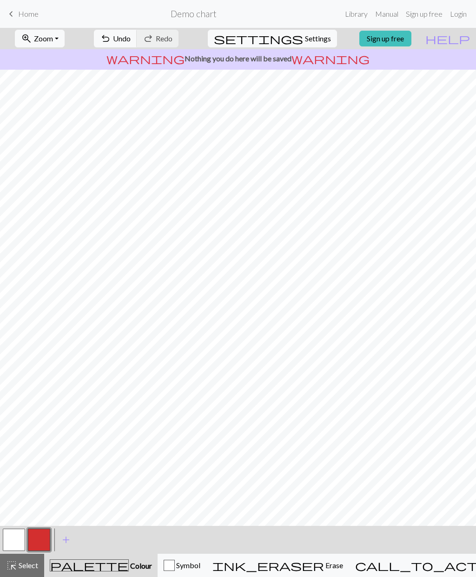
click at [17, 537] on button "button" at bounding box center [14, 540] width 22 height 22
click at [41, 538] on button "button" at bounding box center [39, 540] width 22 height 22
